Goal: Task Accomplishment & Management: Manage account settings

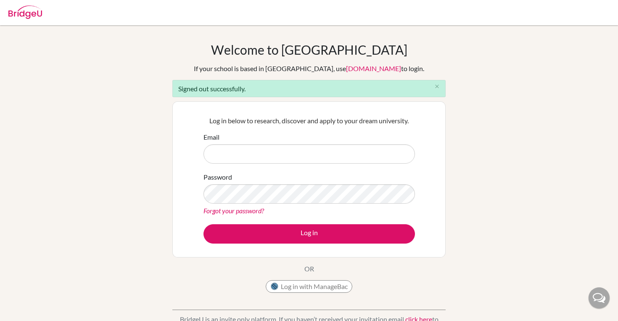
click at [298, 151] on input "Email" at bounding box center [308, 153] width 211 height 19
type input "ver2520-1@oisankara.net"
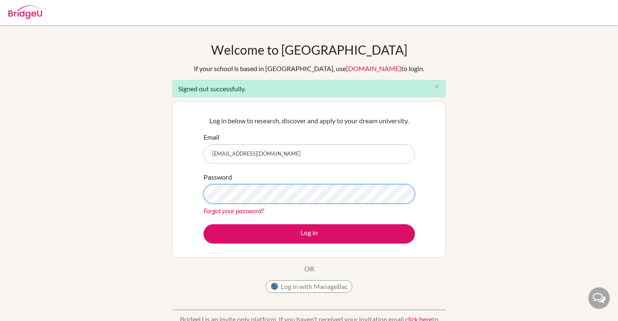
click at [203, 224] on button "Log in" at bounding box center [308, 233] width 211 height 19
